Goal: Book appointment/travel/reservation

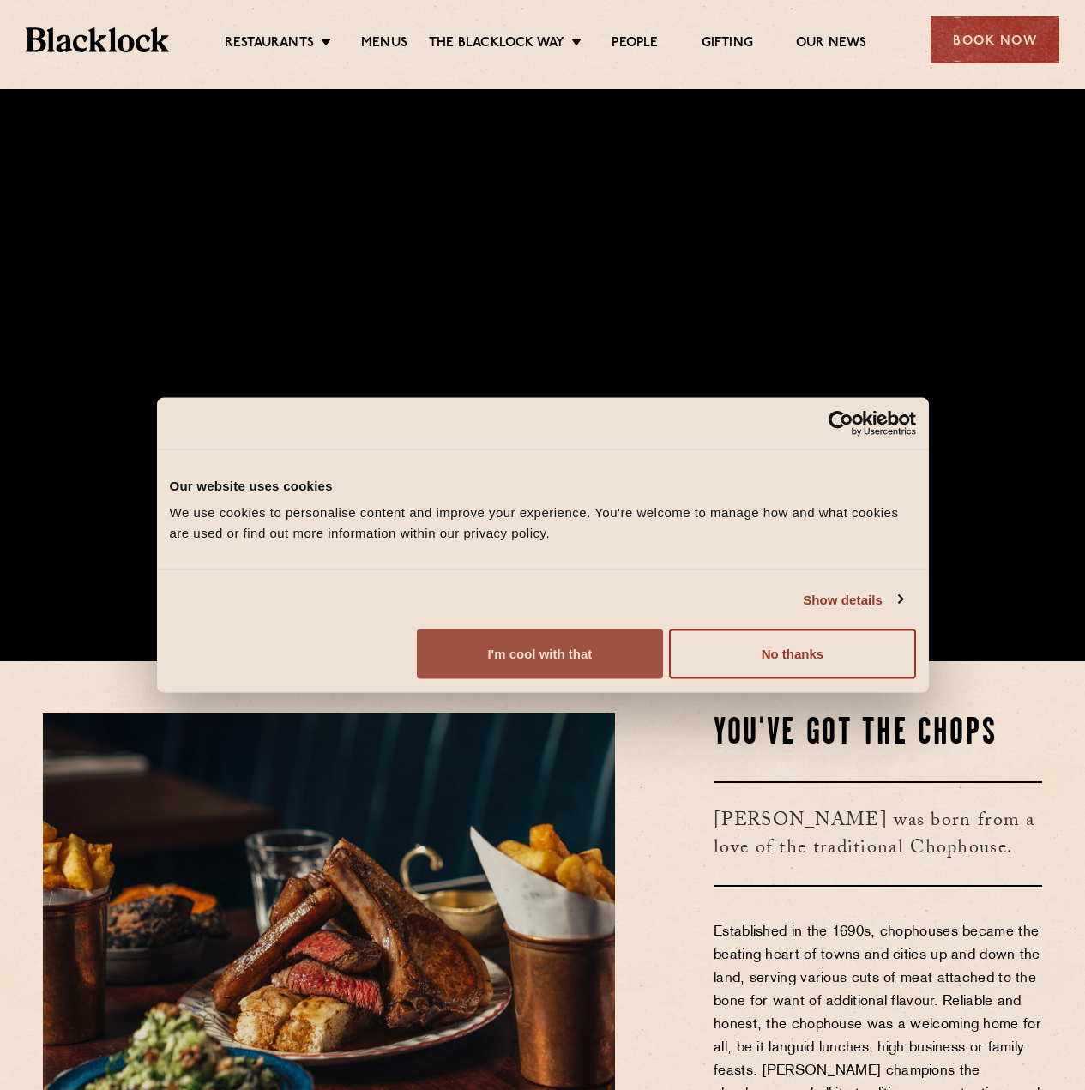
scroll to position [429, 0]
click at [663, 679] on button "I'm cool with that" at bounding box center [540, 655] width 246 height 50
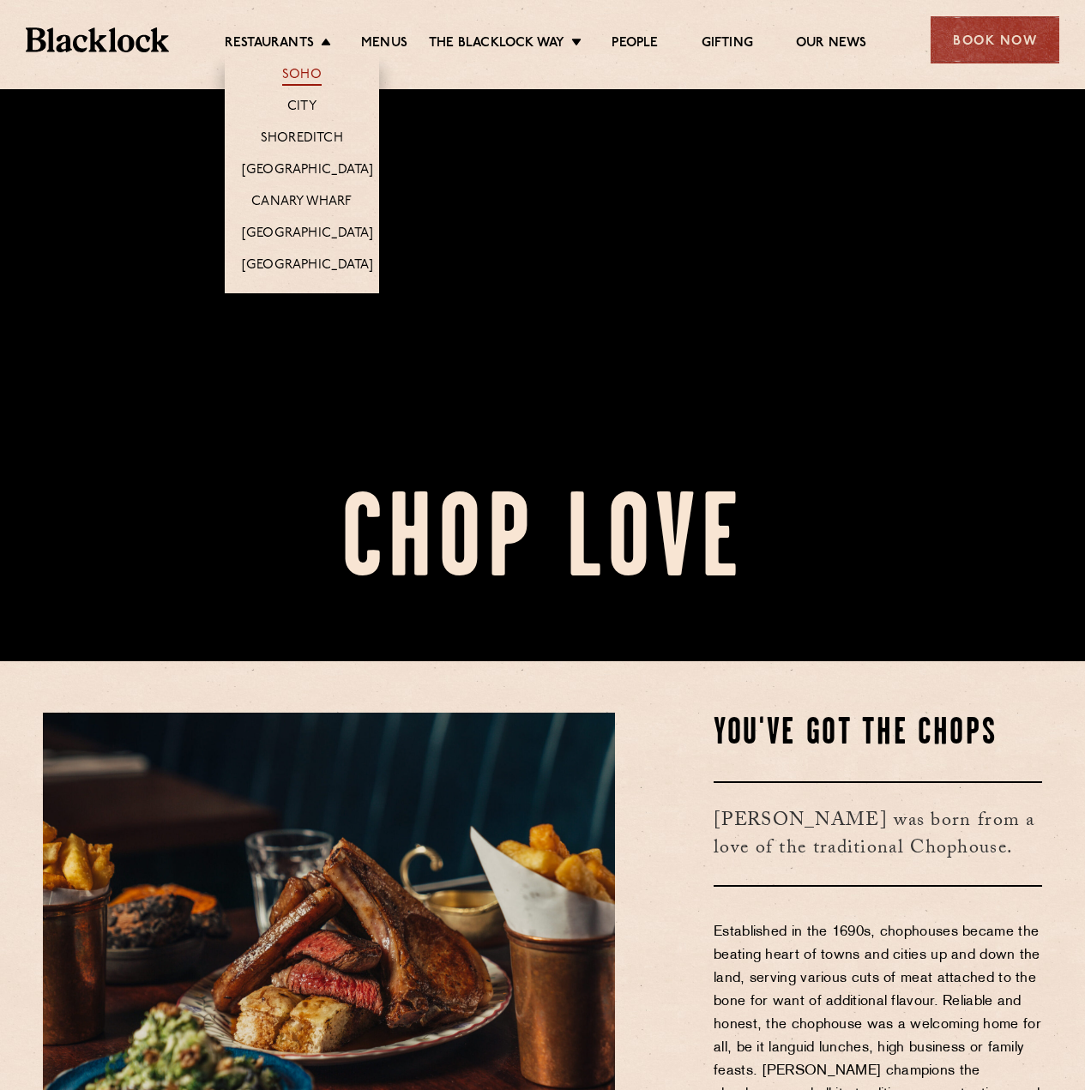
click at [311, 73] on link "Soho" at bounding box center [301, 76] width 39 height 19
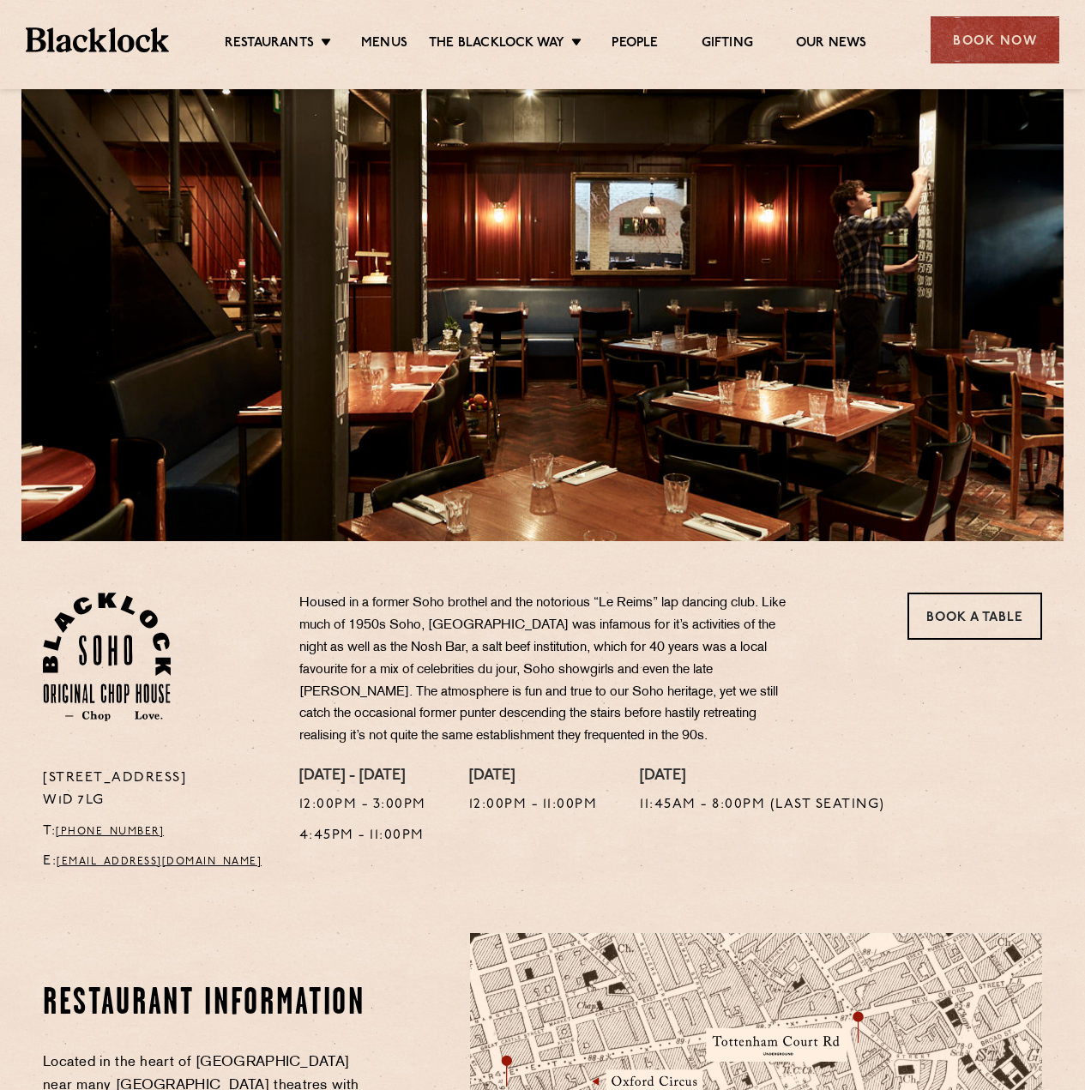
scroll to position [172, 0]
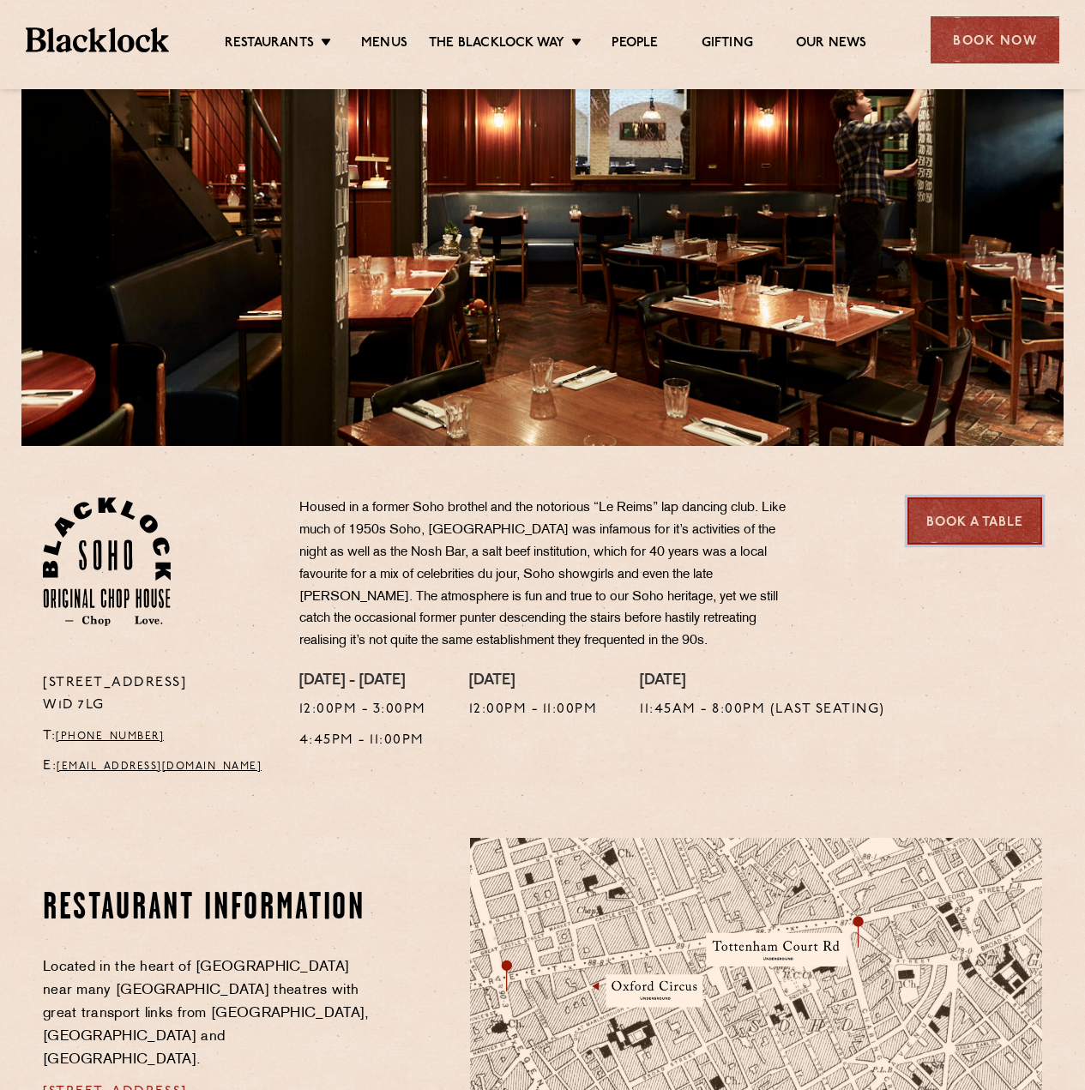
click at [975, 509] on link "Book a Table" at bounding box center [974, 520] width 135 height 47
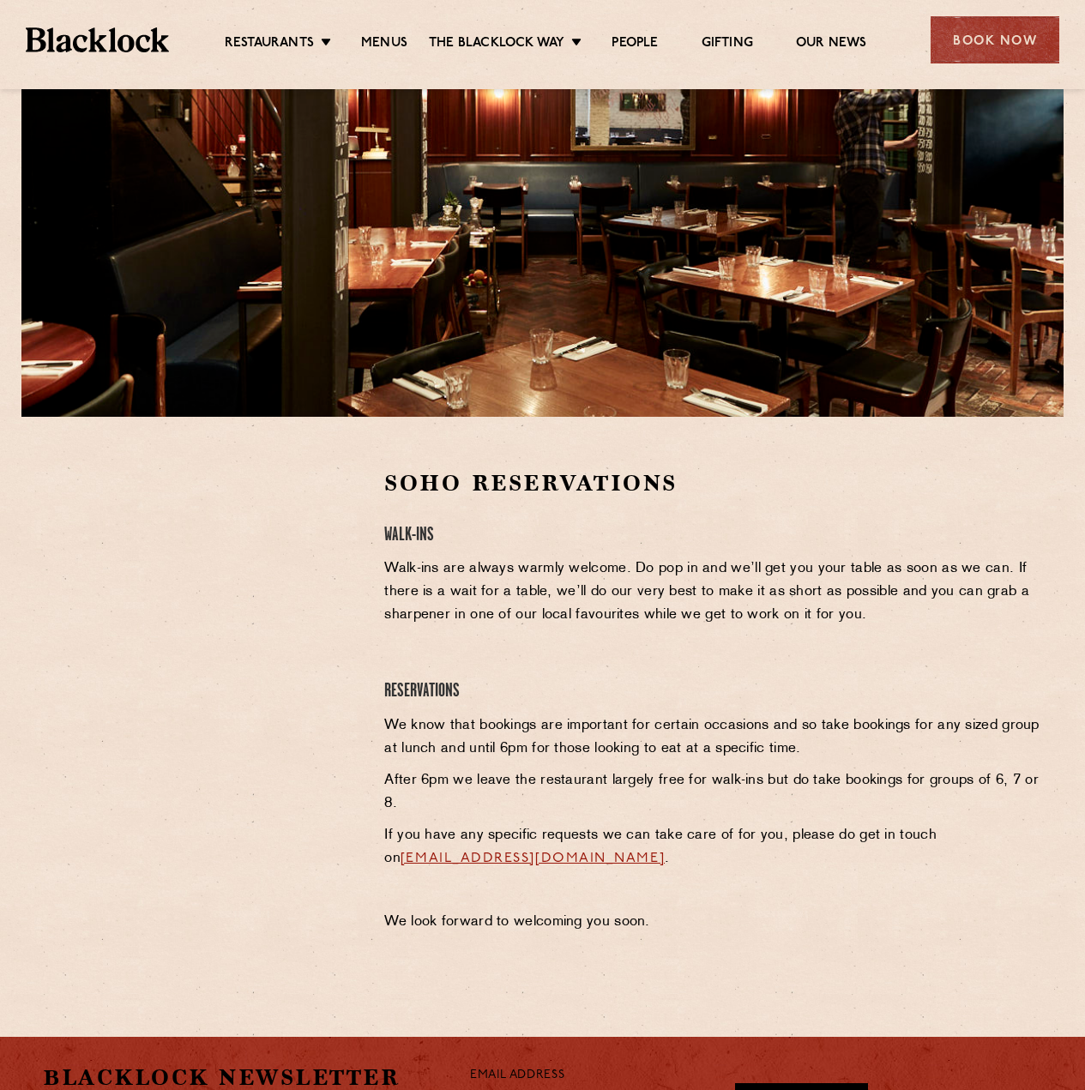
scroll to position [343, 0]
